Goal: Information Seeking & Learning: Learn about a topic

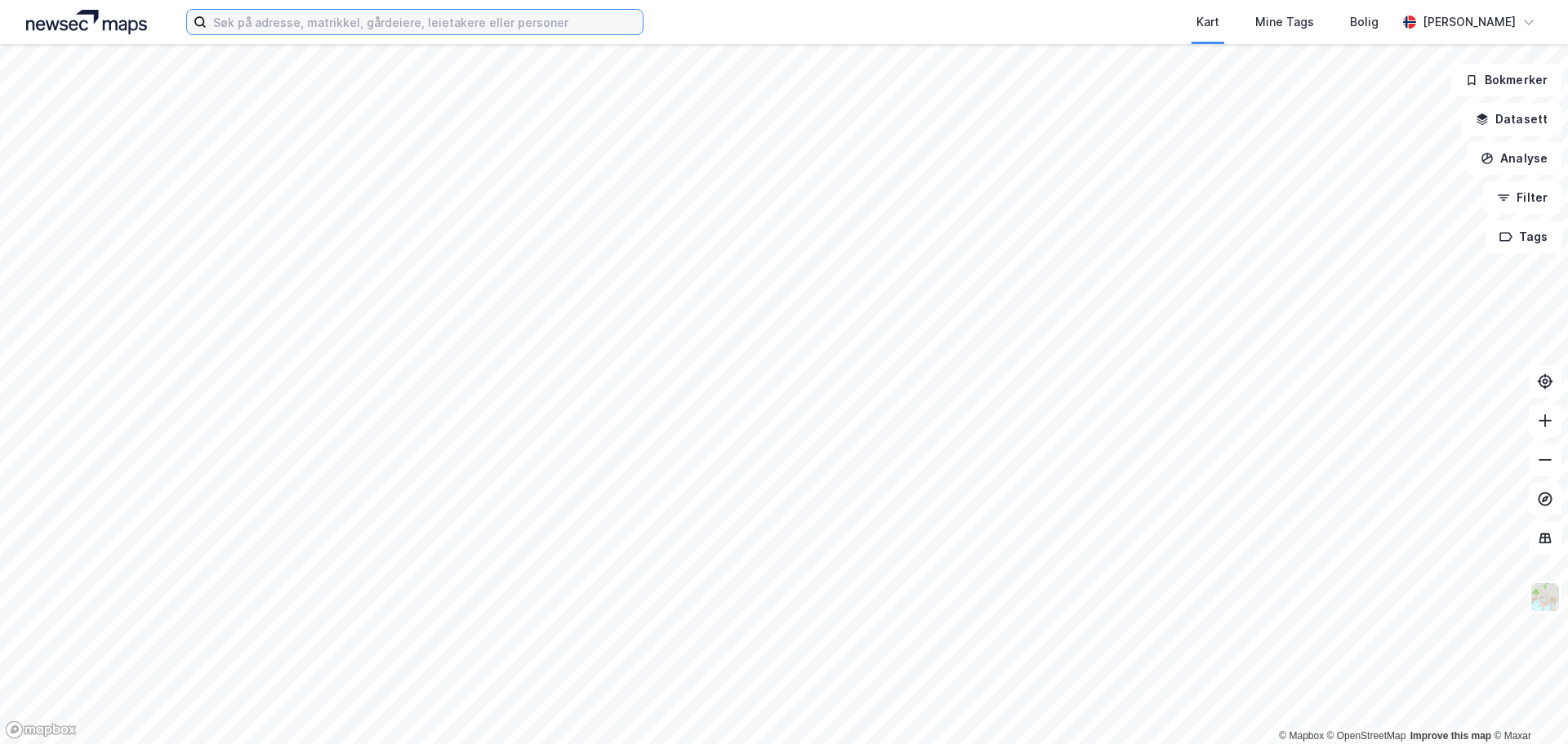
click at [290, 19] on input at bounding box center [424, 22] width 436 height 25
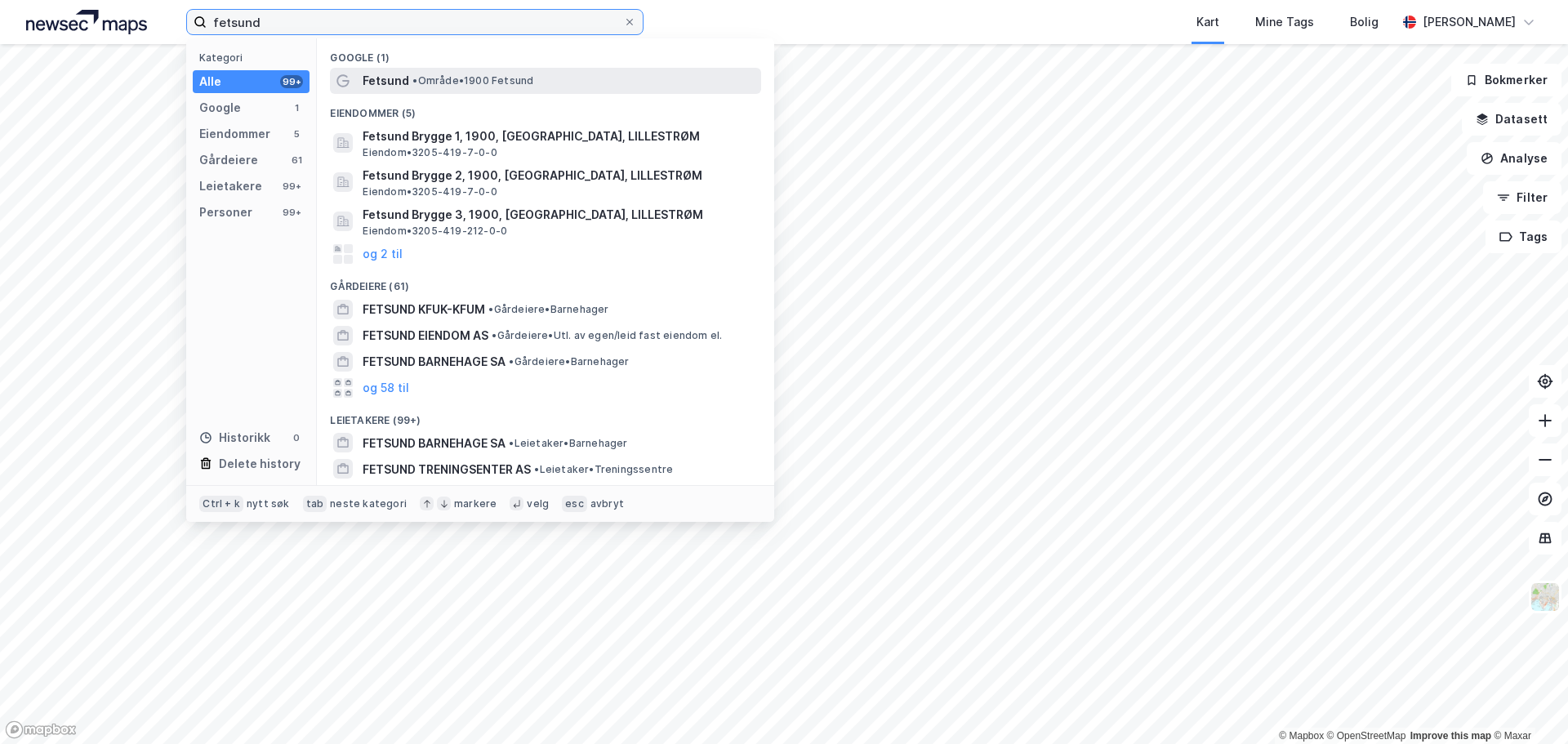
type input "fetsund"
click at [394, 86] on span "Fetsund" at bounding box center [386, 81] width 47 height 20
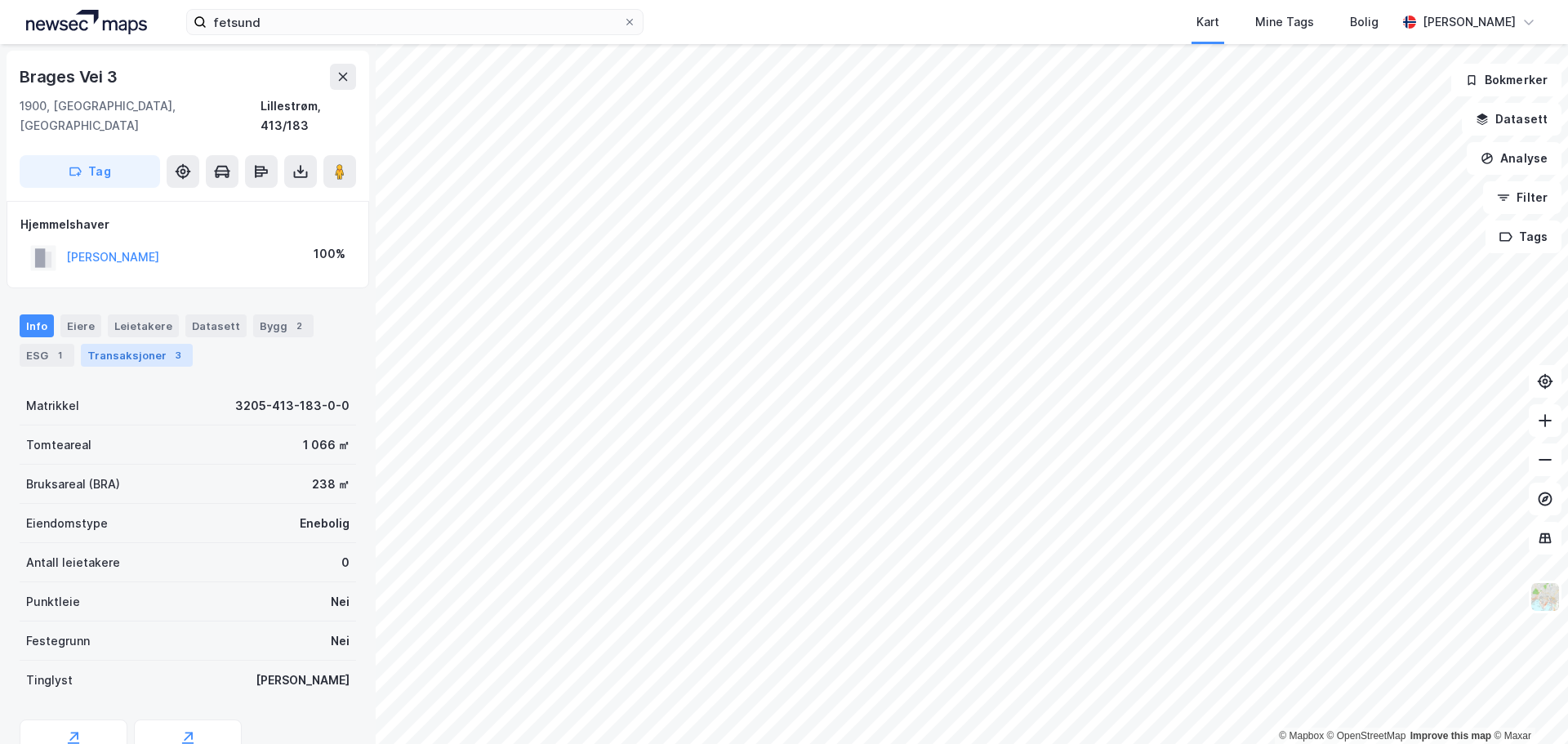
click at [138, 344] on div "Transaksjoner 3" at bounding box center [137, 356] width 112 height 23
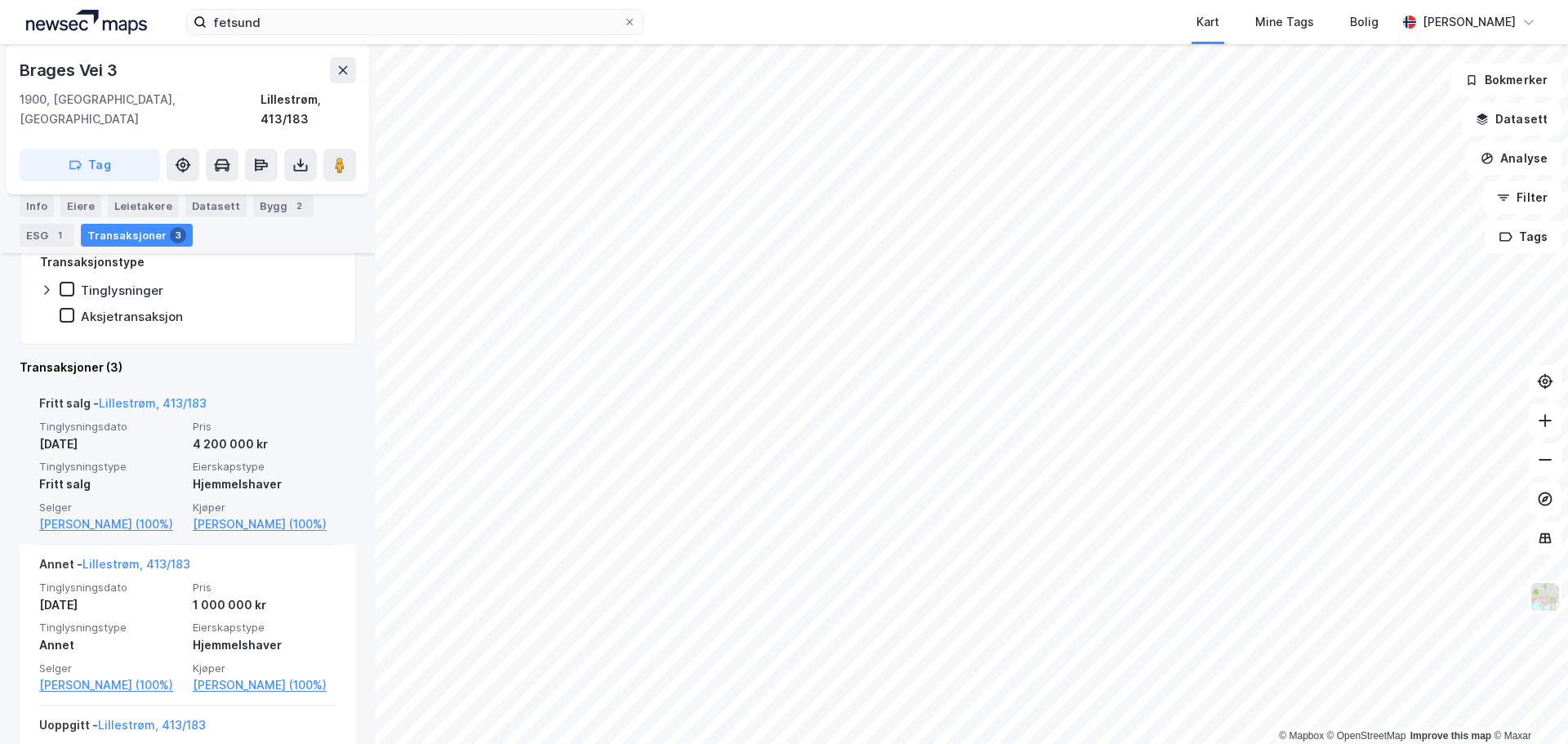
scroll to position [288, 0]
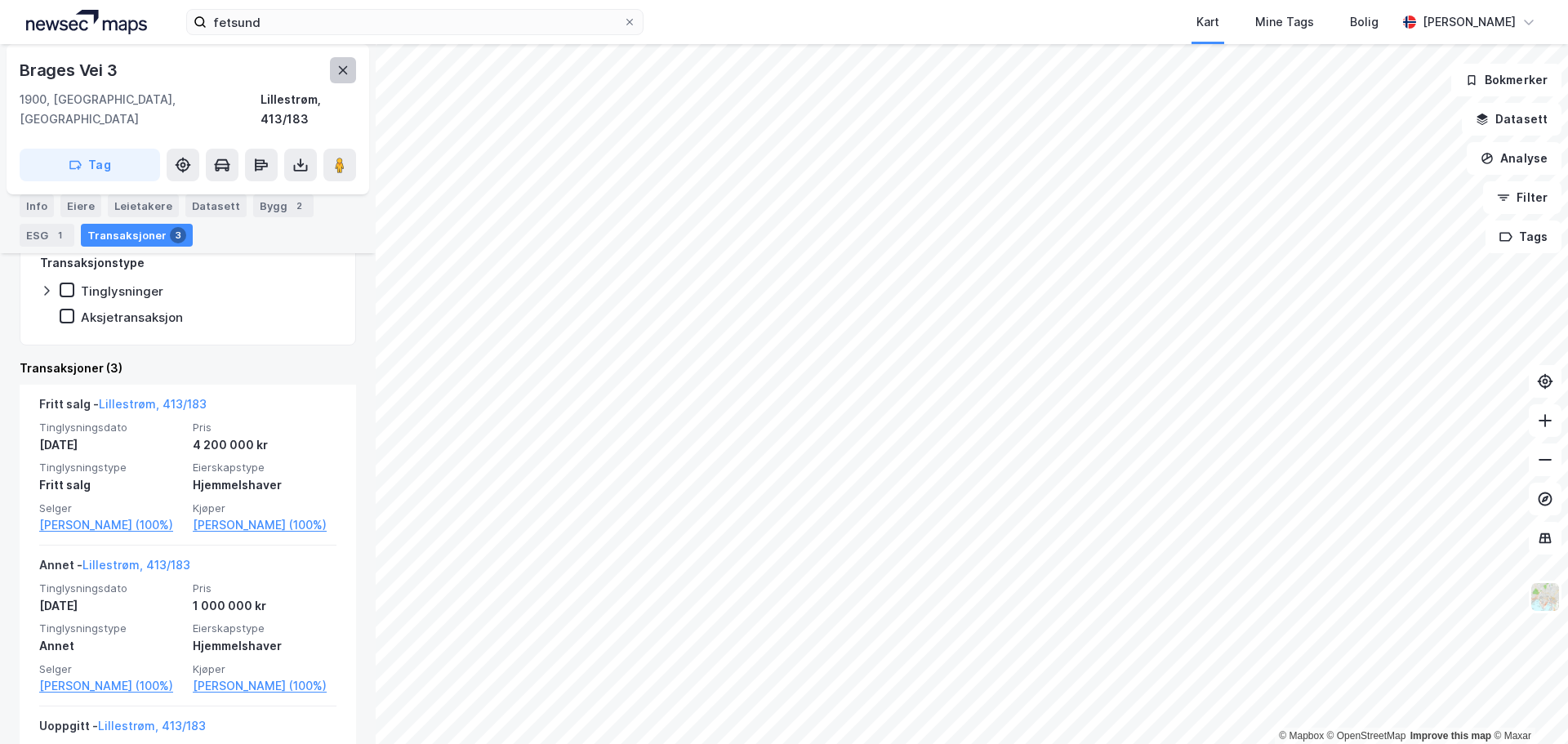
click at [346, 69] on icon at bounding box center [343, 70] width 9 height 8
